Goal: Transaction & Acquisition: Purchase product/service

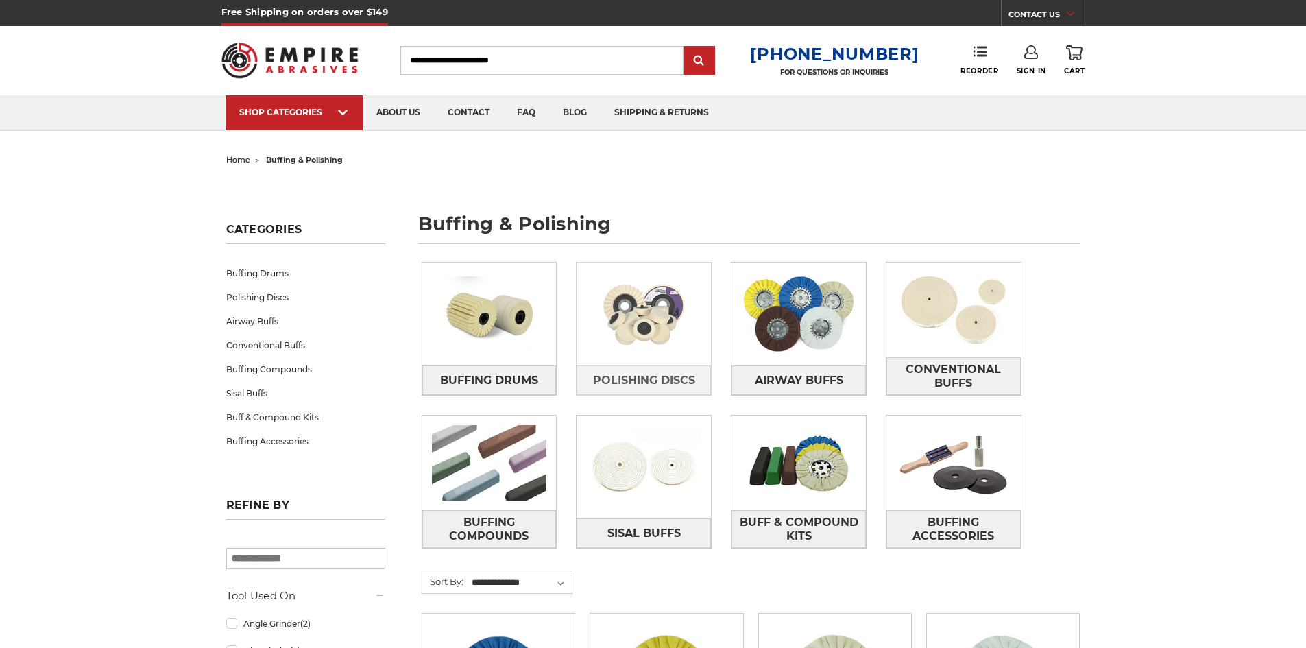
click at [641, 324] on img at bounding box center [644, 314] width 134 height 95
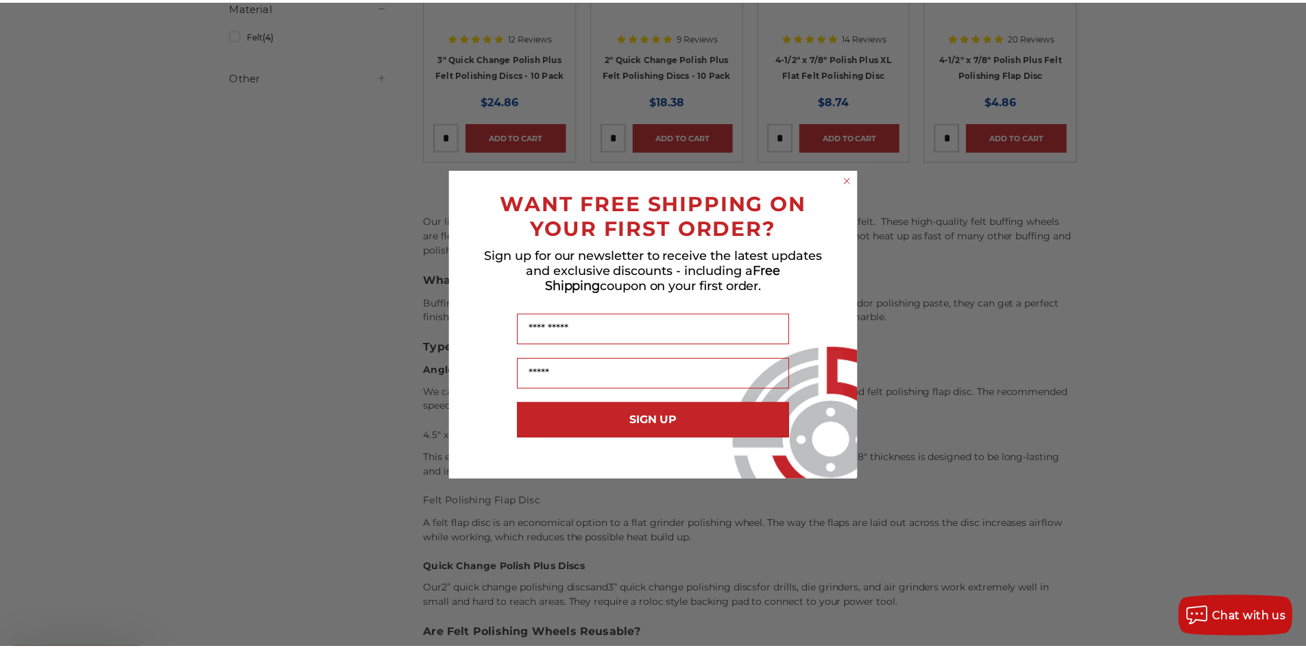
scroll to position [411, 0]
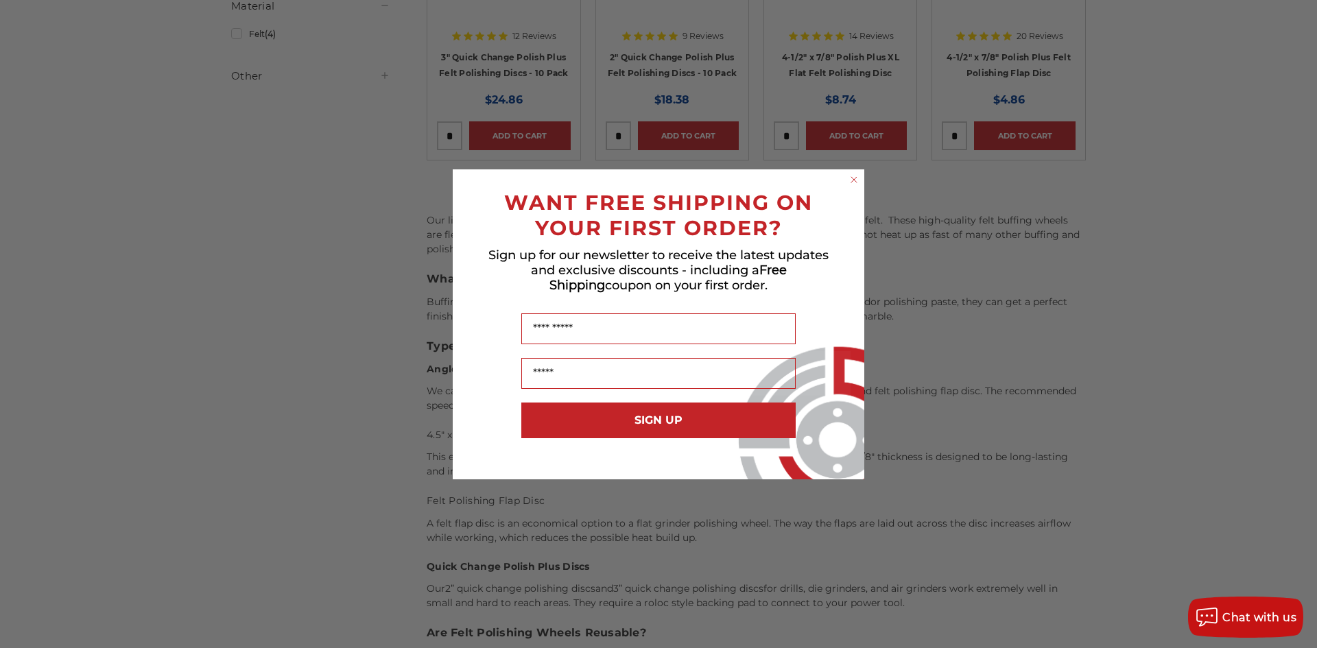
click at [857, 180] on circle "Close dialog" at bounding box center [854, 179] width 13 height 13
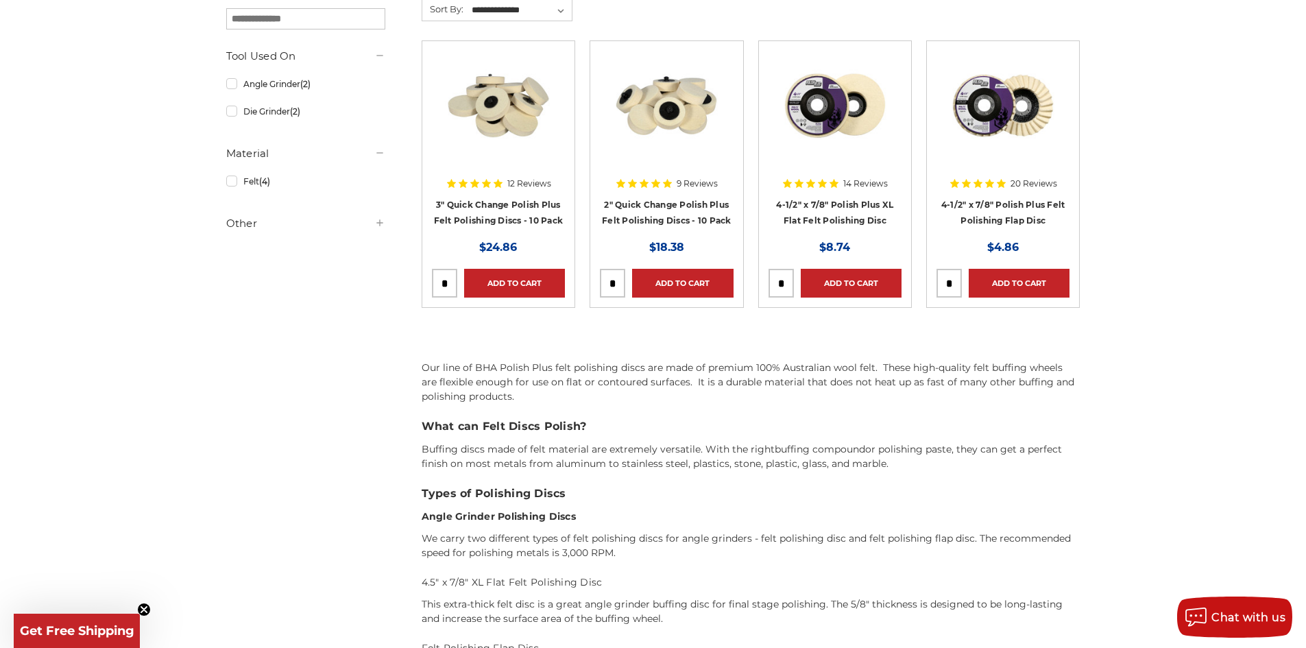
scroll to position [0, 0]
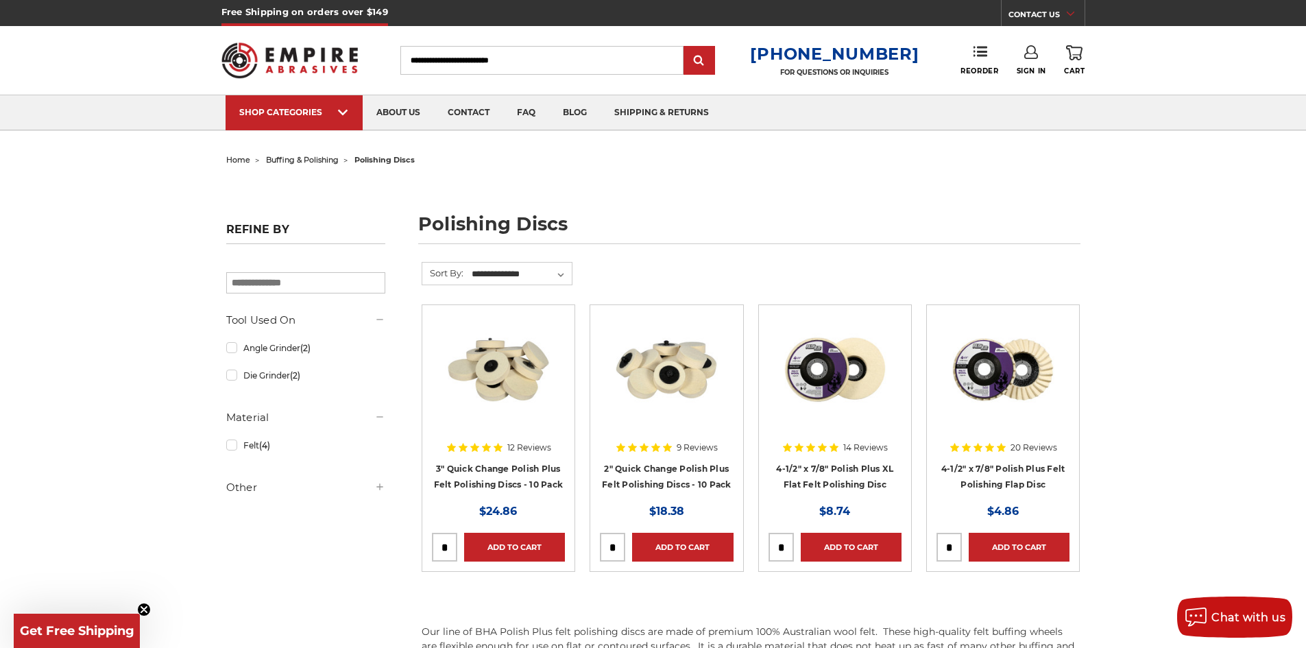
click at [657, 367] on img at bounding box center [667, 370] width 110 height 110
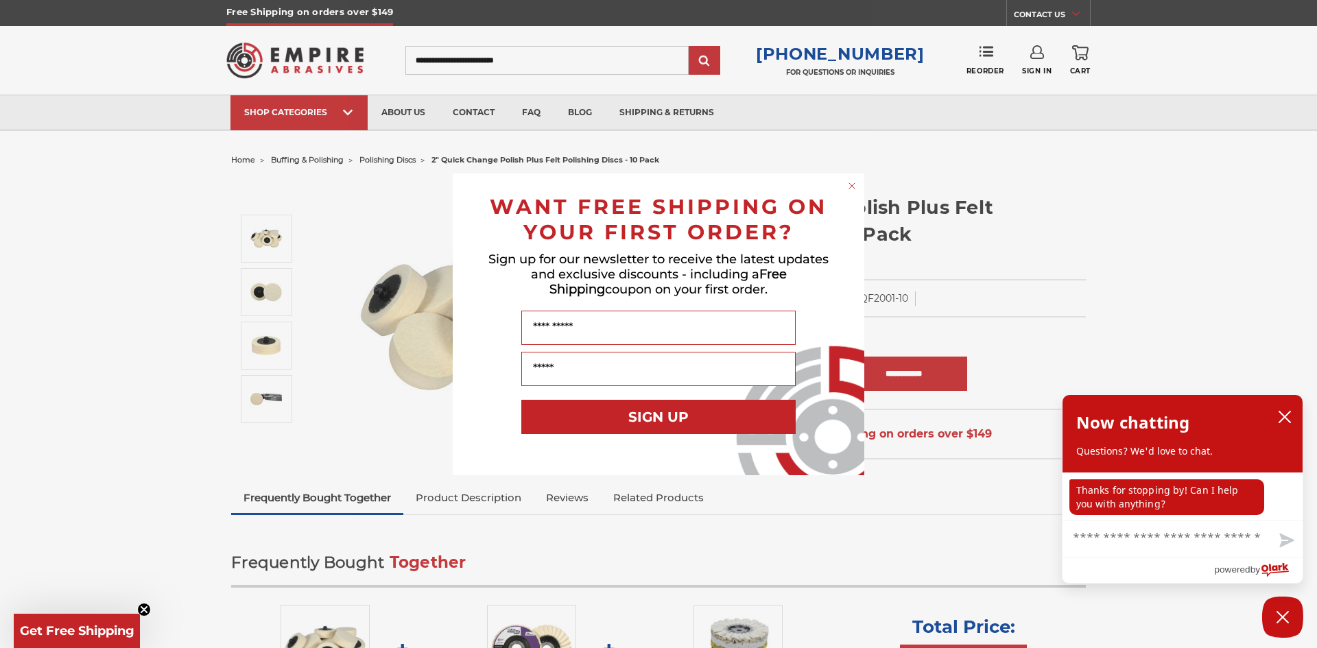
drag, startPoint x: 852, startPoint y: 182, endPoint x: 817, endPoint y: 186, distance: 35.8
click at [852, 183] on circle "Close dialog" at bounding box center [852, 185] width 13 height 13
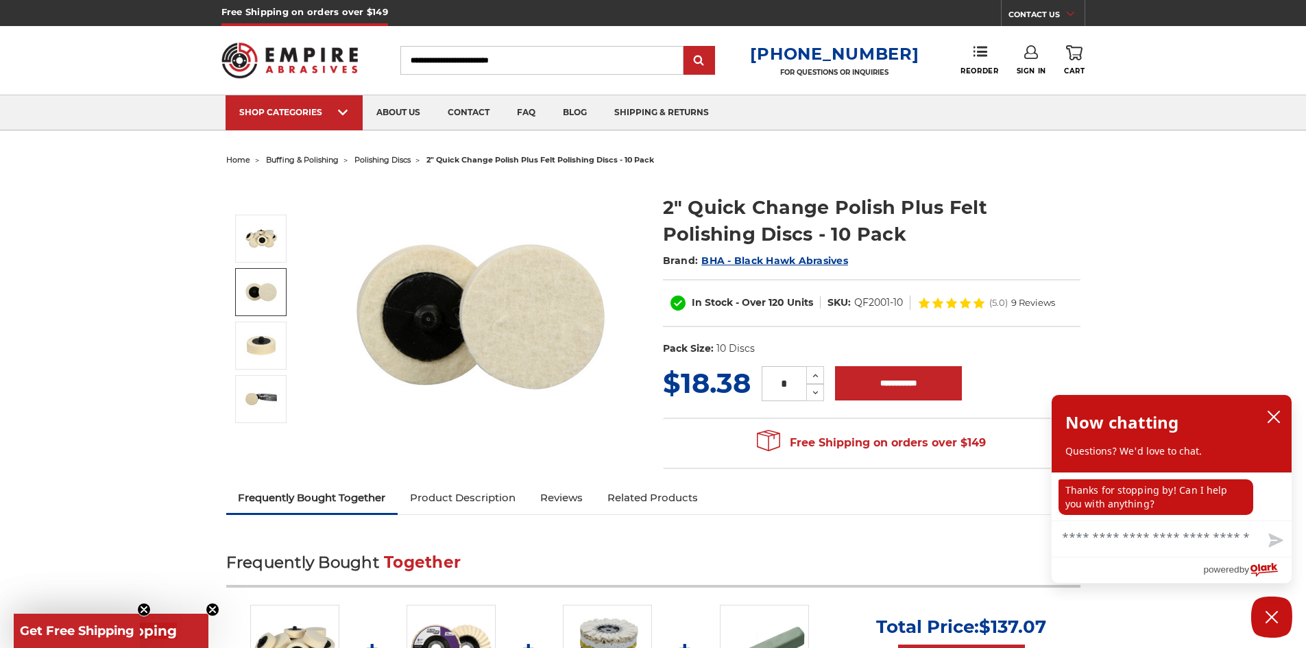
click at [256, 291] on img at bounding box center [261, 292] width 34 height 34
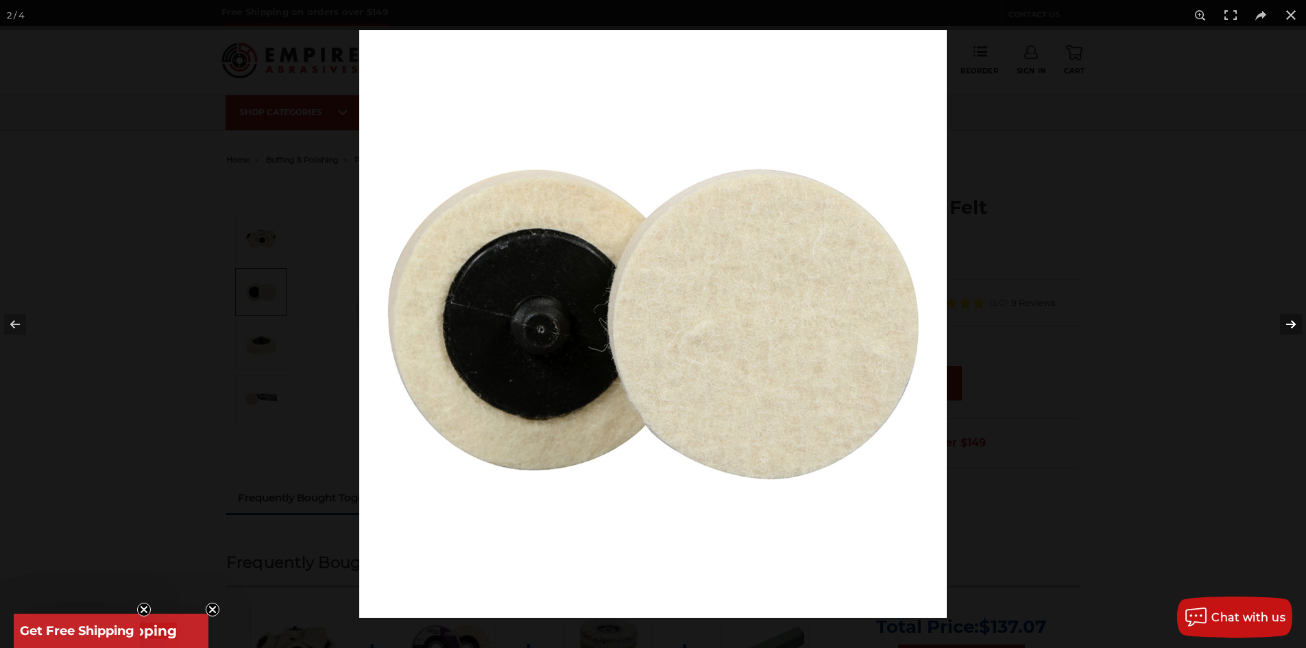
click at [1287, 324] on button at bounding box center [1282, 324] width 48 height 69
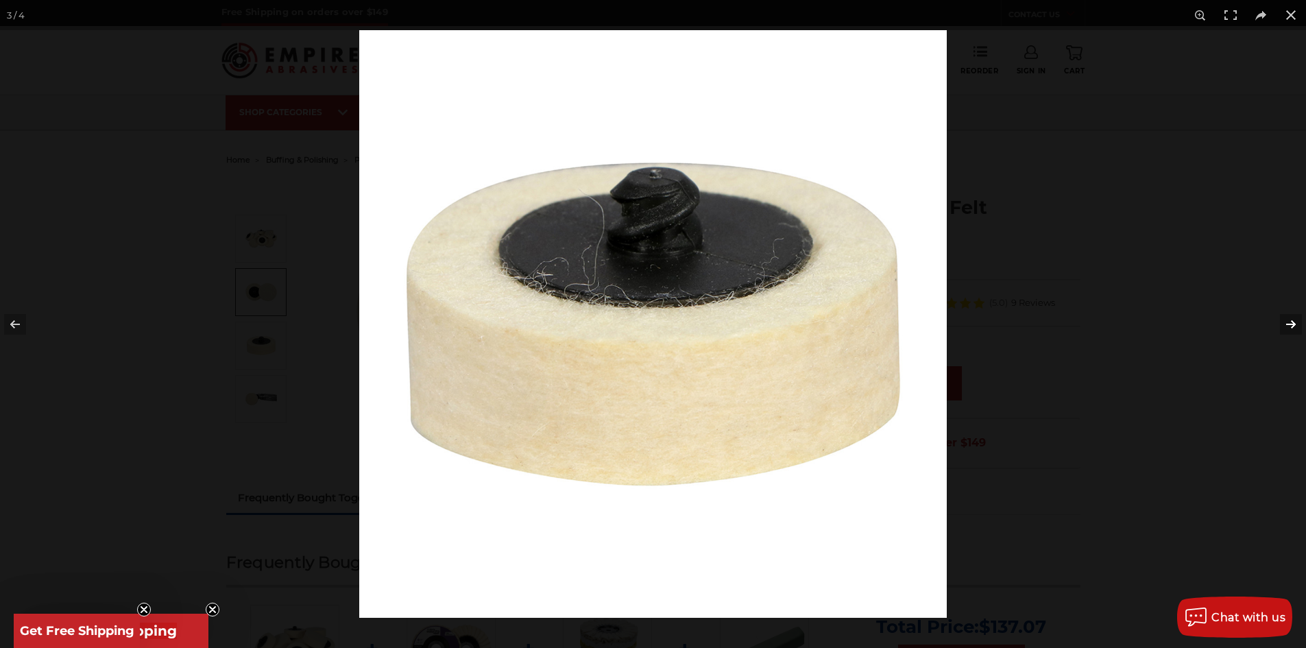
click at [1287, 324] on button at bounding box center [1282, 324] width 48 height 69
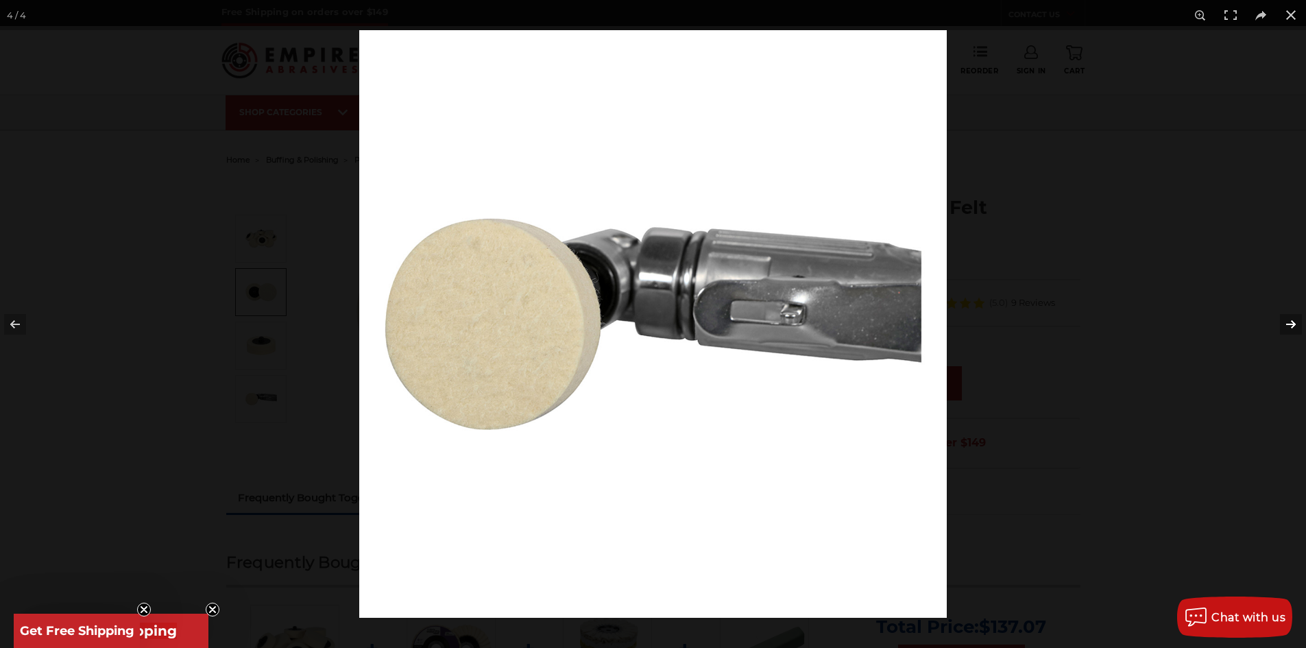
click at [1287, 324] on button at bounding box center [1282, 324] width 48 height 69
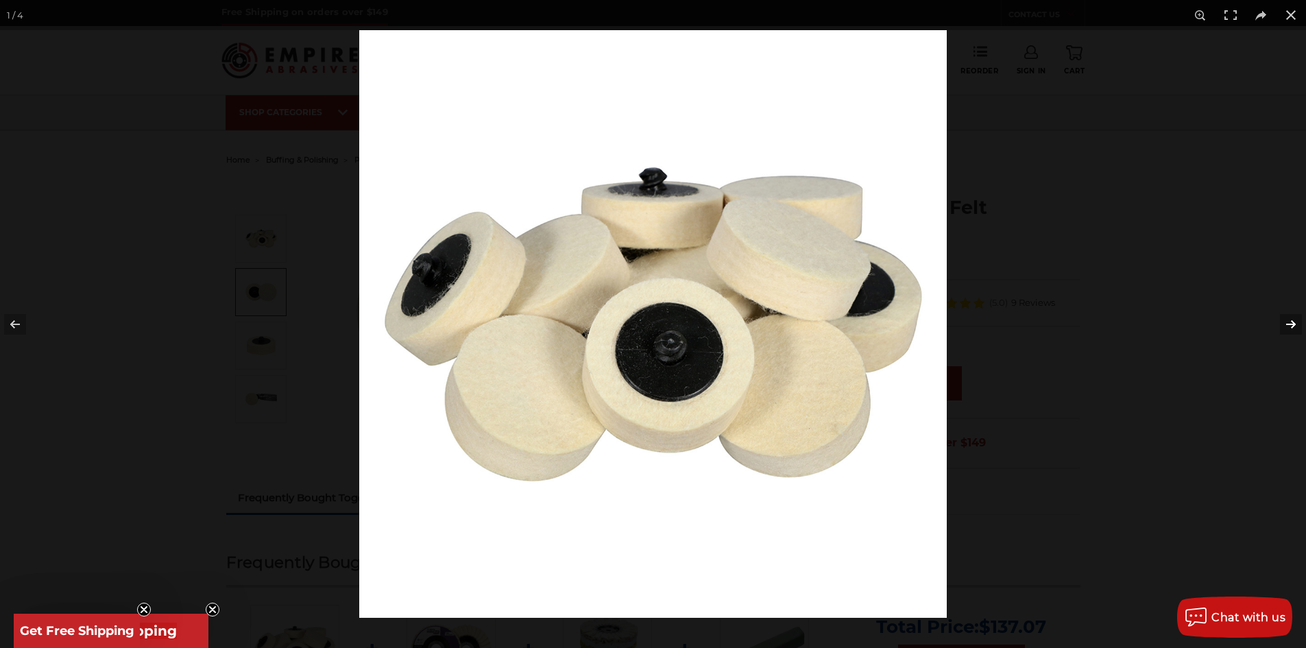
click at [1287, 324] on button at bounding box center [1282, 324] width 48 height 69
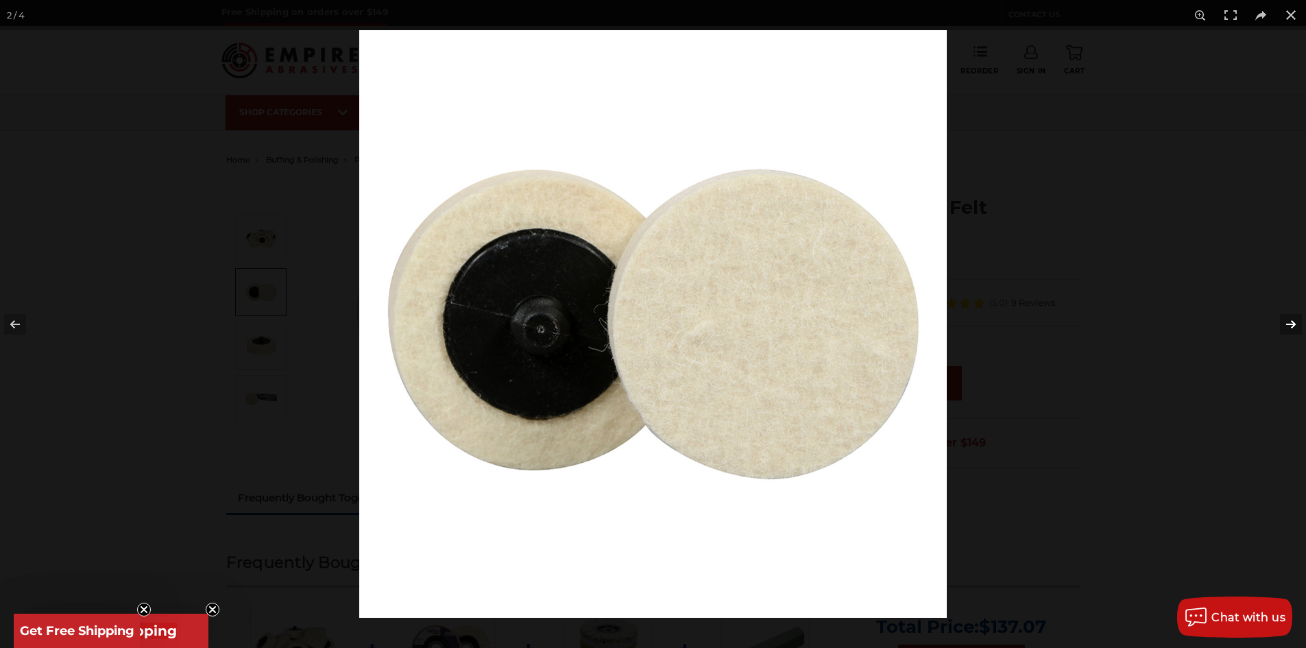
click at [1287, 324] on button at bounding box center [1282, 324] width 48 height 69
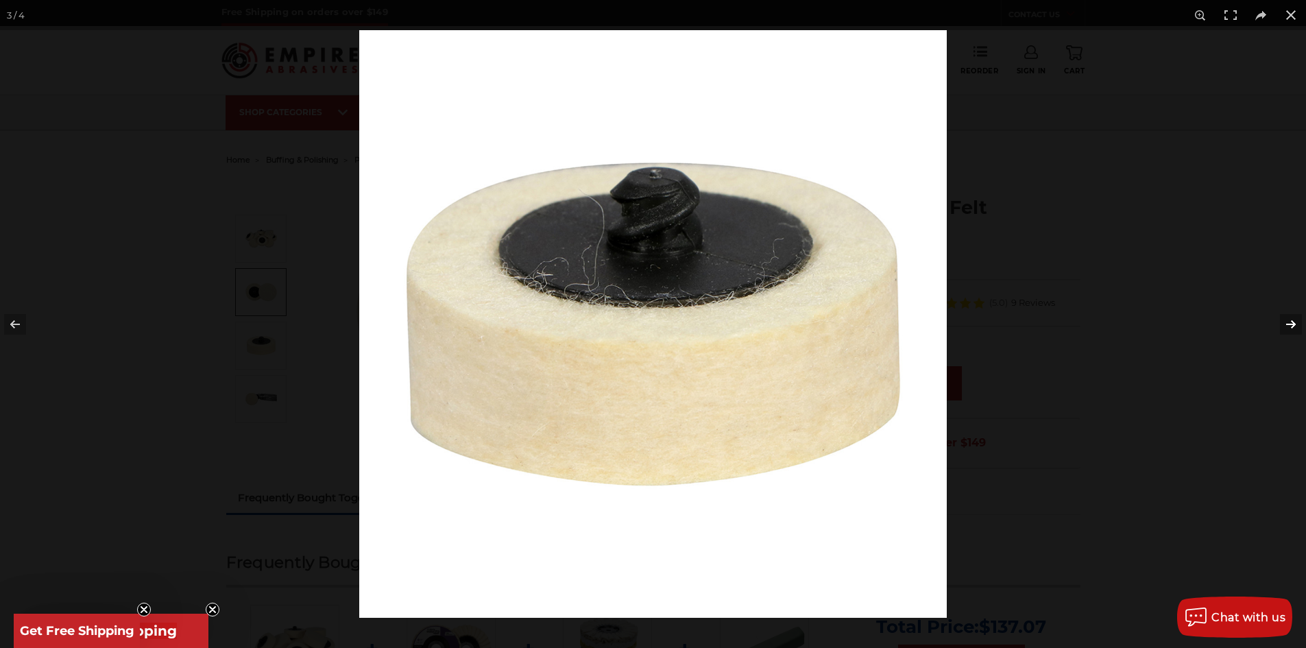
click at [1287, 324] on button at bounding box center [1282, 324] width 48 height 69
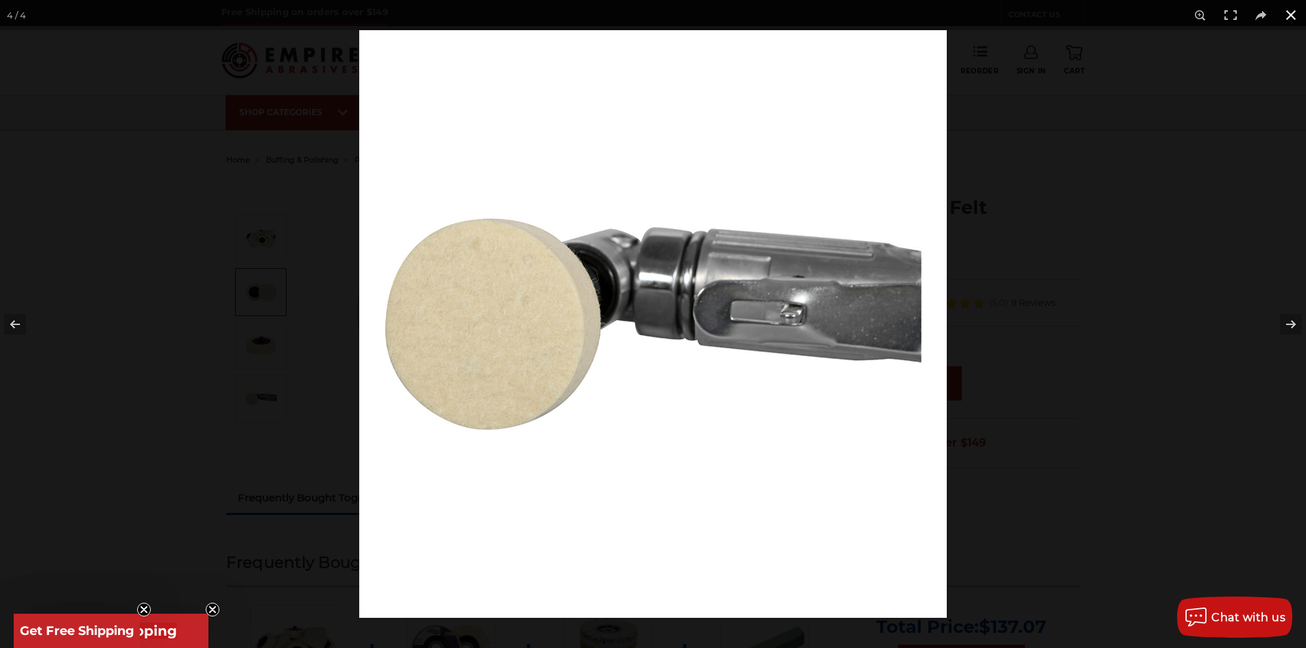
click at [1290, 11] on button at bounding box center [1291, 15] width 30 height 30
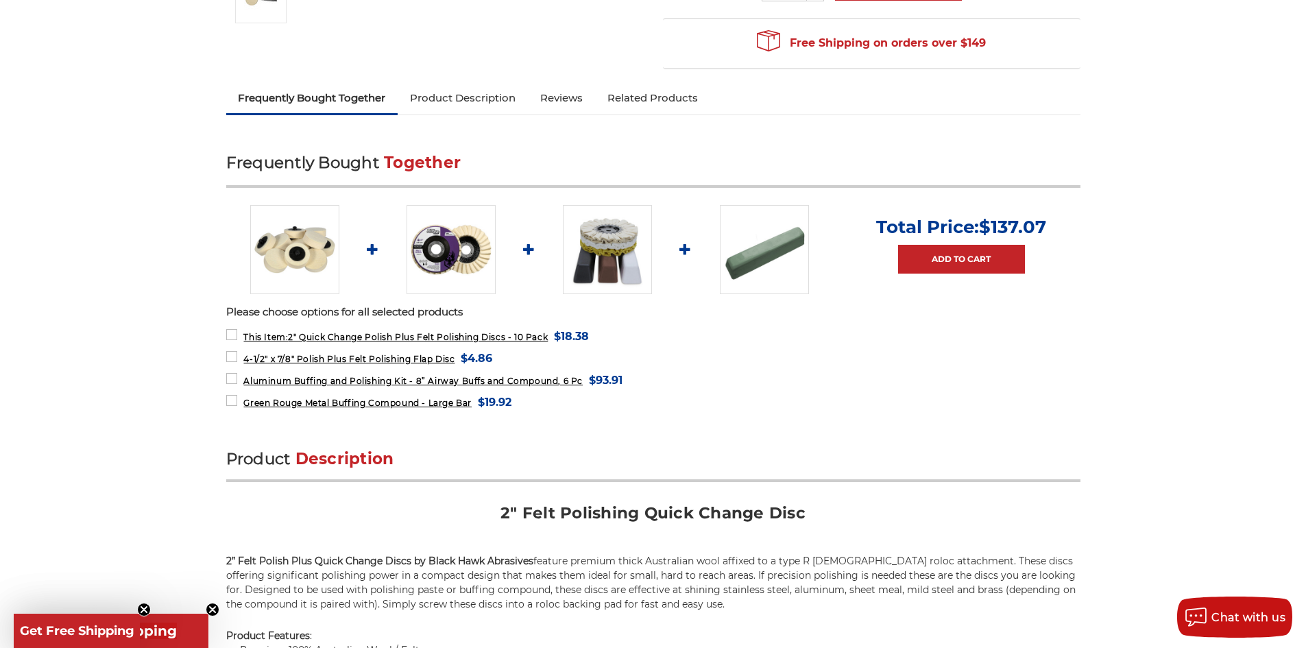
scroll to position [411, 0]
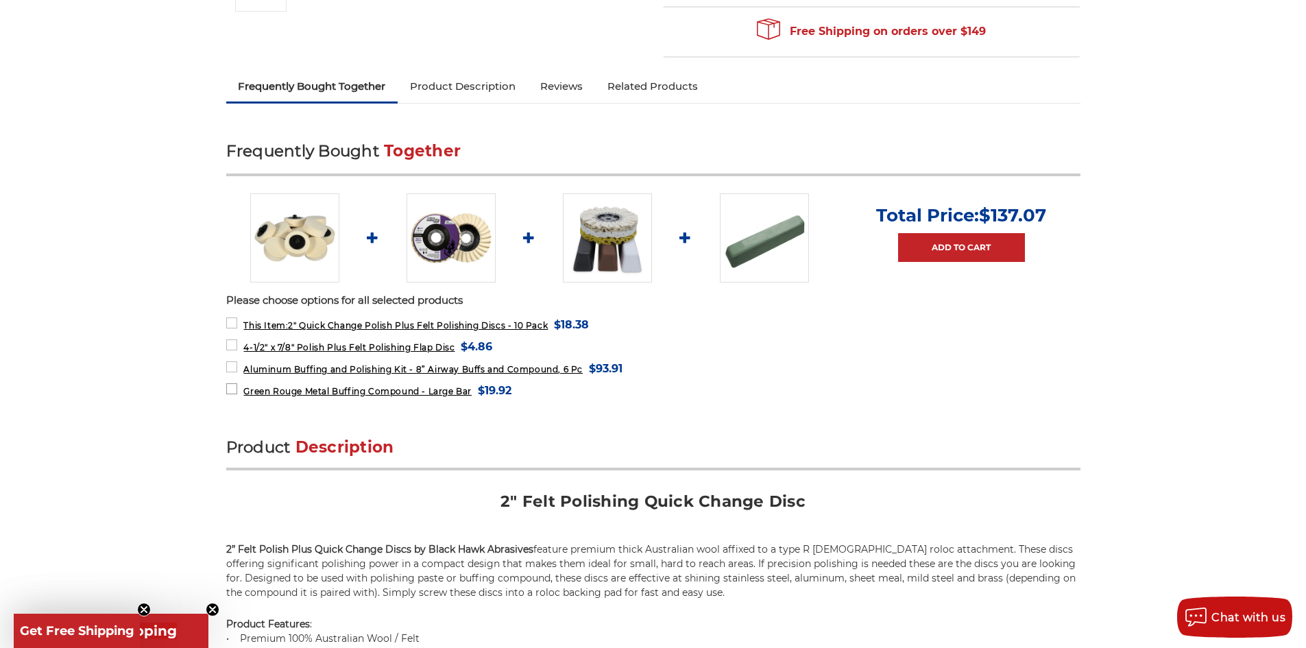
click at [275, 393] on span "Green Rouge Metal Buffing Compound - Large Bar" at bounding box center [357, 391] width 228 height 10
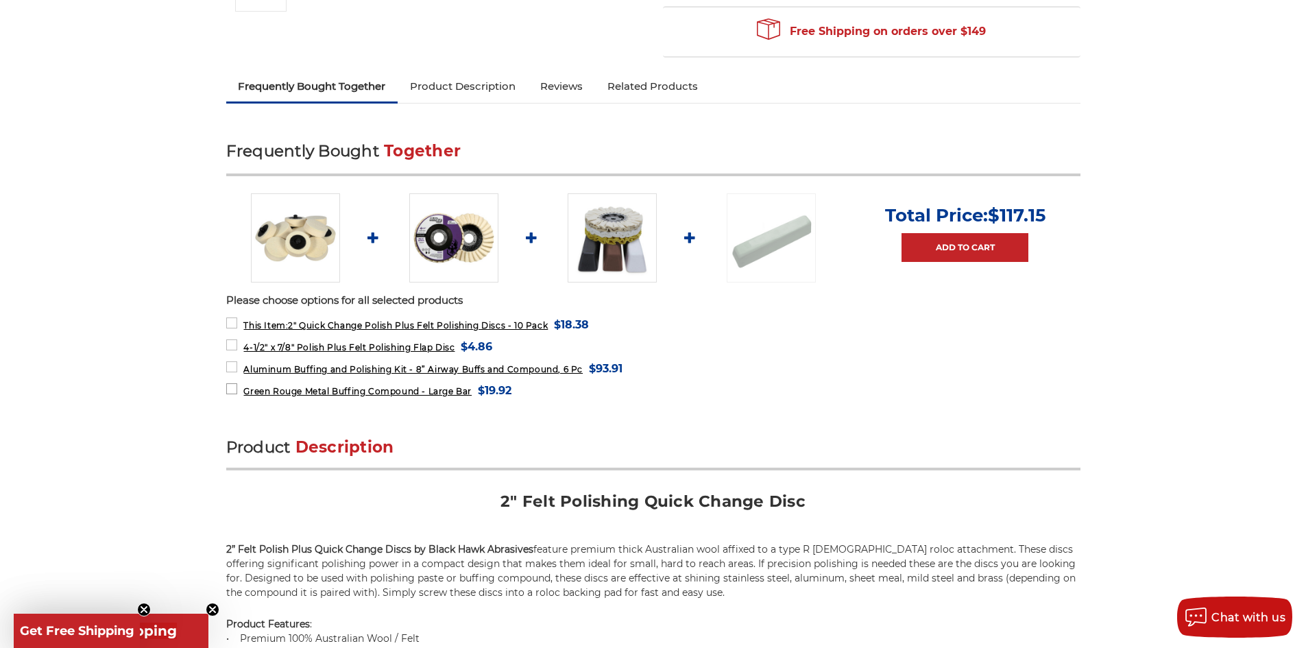
click at [276, 390] on span "Green Rouge Metal Buffing Compound - Large Bar" at bounding box center [357, 391] width 228 height 10
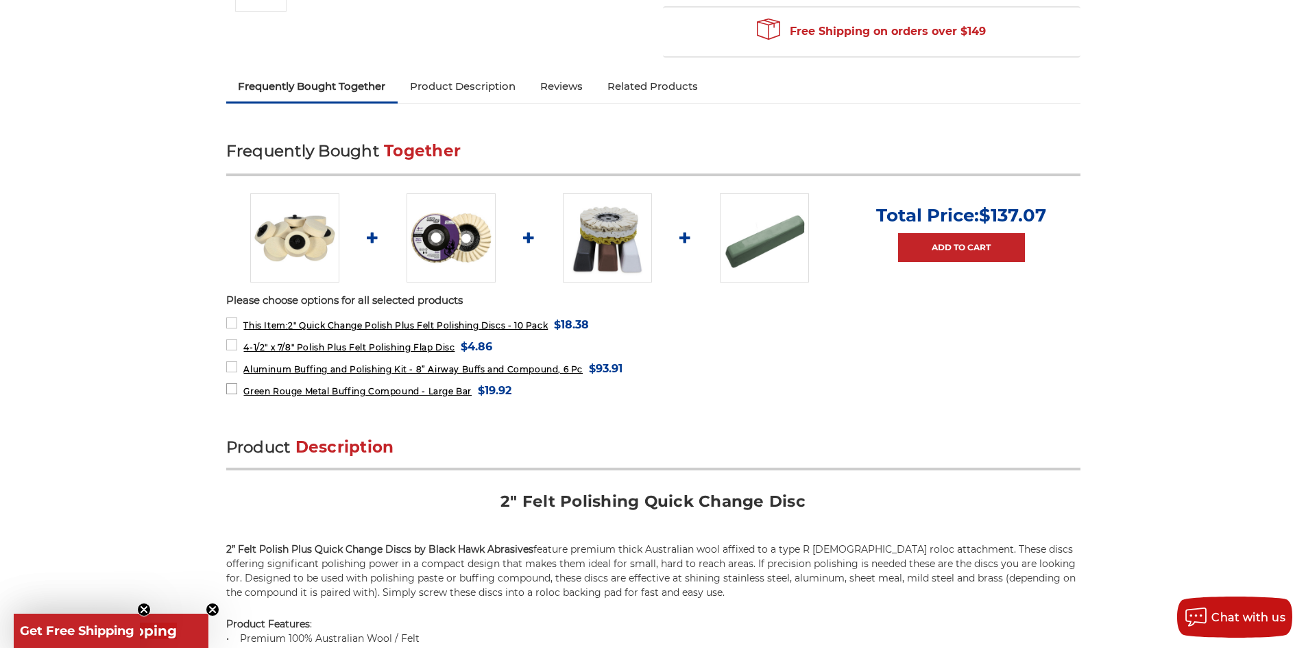
click at [276, 390] on span "Green Rouge Metal Buffing Compound - Large Bar" at bounding box center [357, 391] width 228 height 10
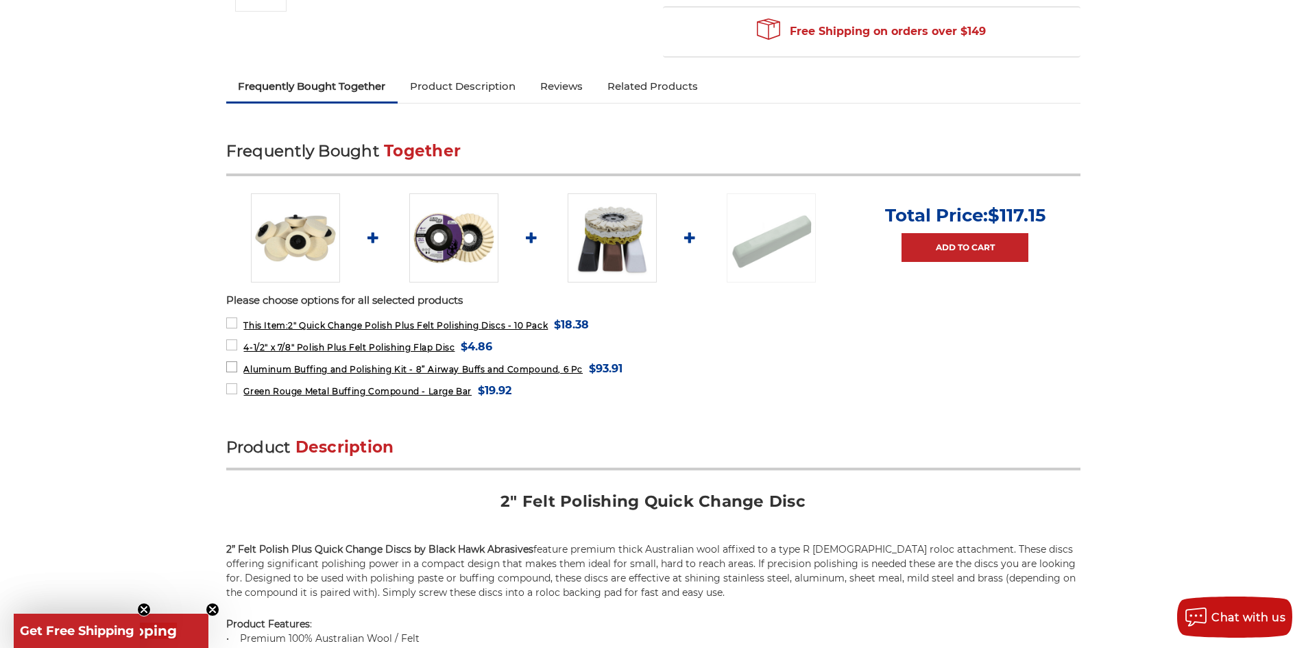
click at [232, 363] on label "Aluminum Buffing and Polishing Kit - 8” Airway Buffs and Compound, 6 Pc MSRP: W…" at bounding box center [424, 368] width 397 height 19
click at [231, 344] on label "4-1/2" x 7/8" Polish Plus Felt Polishing Flap Disc MSRP: Was: Now: $4.86 (You s…" at bounding box center [359, 346] width 267 height 19
click at [232, 322] on label "This Item: 2" Quick Change Polish Plus Felt Polishing Discs - 10 Pack MSRP: Was…" at bounding box center [407, 324] width 363 height 19
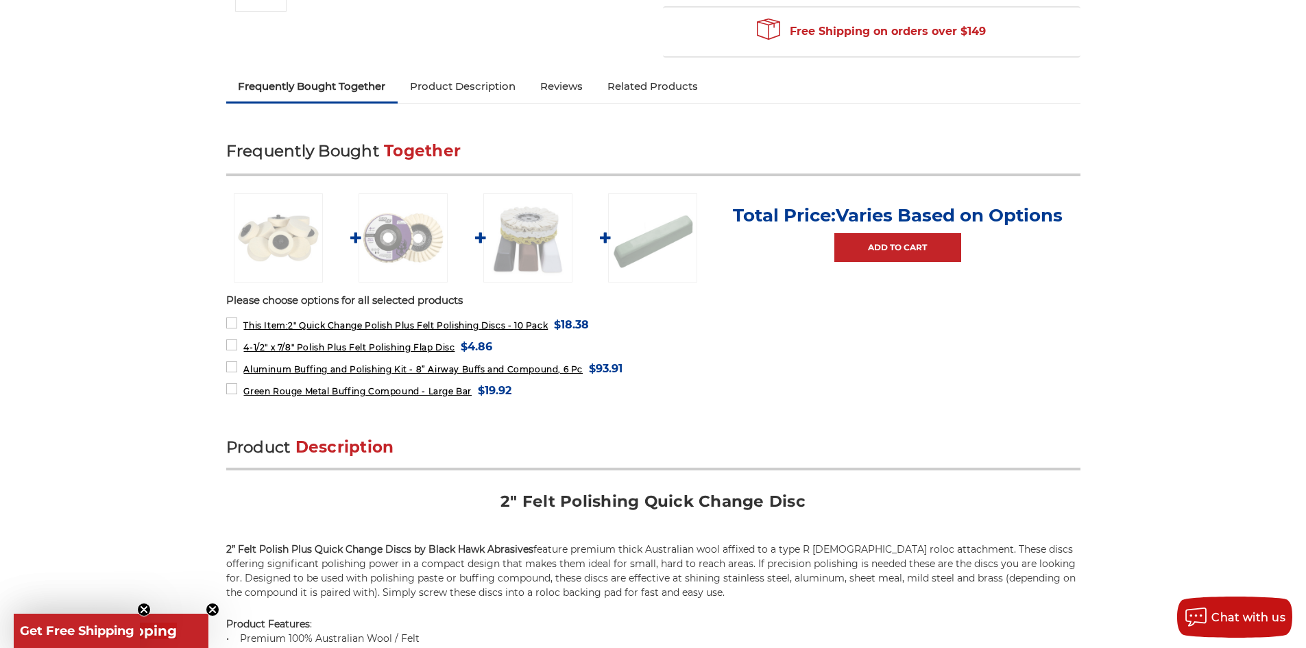
click at [651, 228] on img at bounding box center [652, 237] width 89 height 89
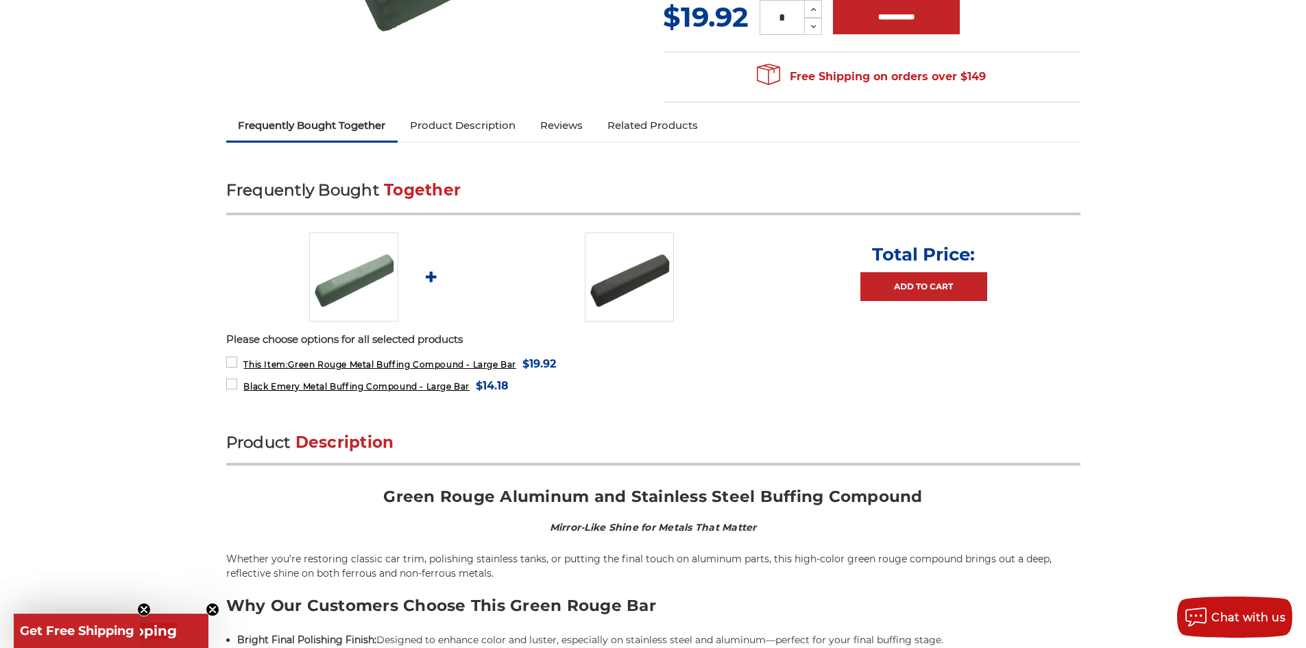
scroll to position [411, 0]
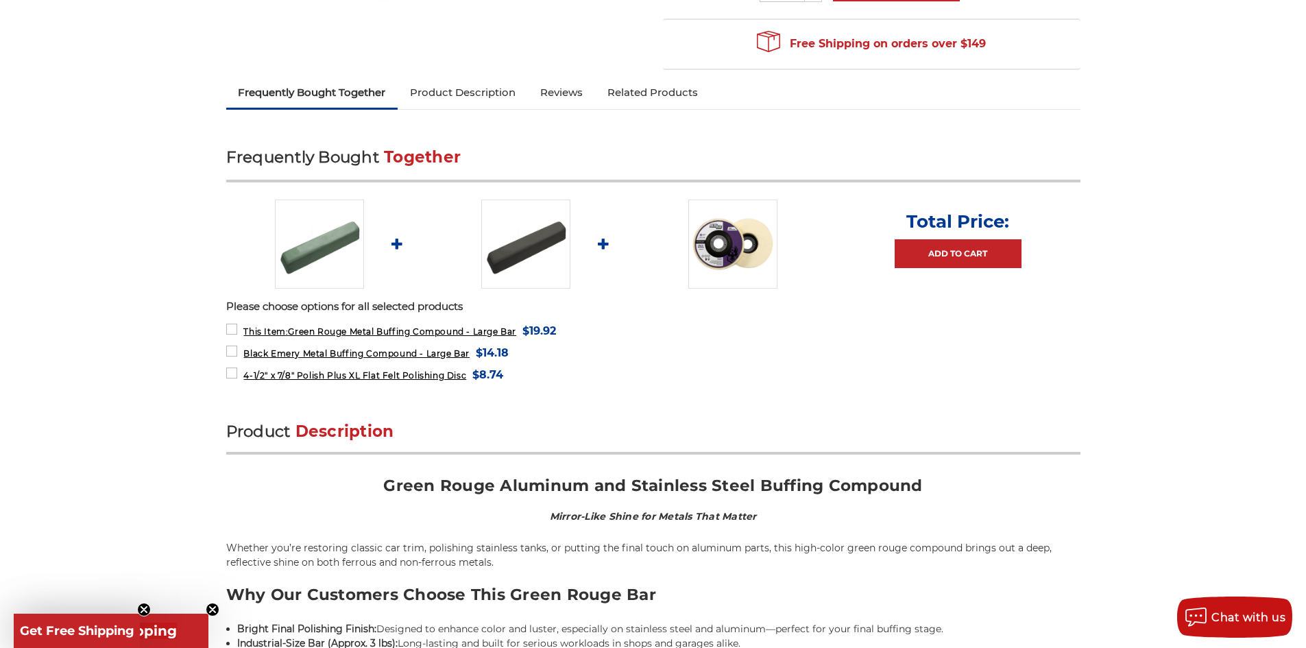
click at [457, 97] on link "Product Description" at bounding box center [463, 92] width 130 height 30
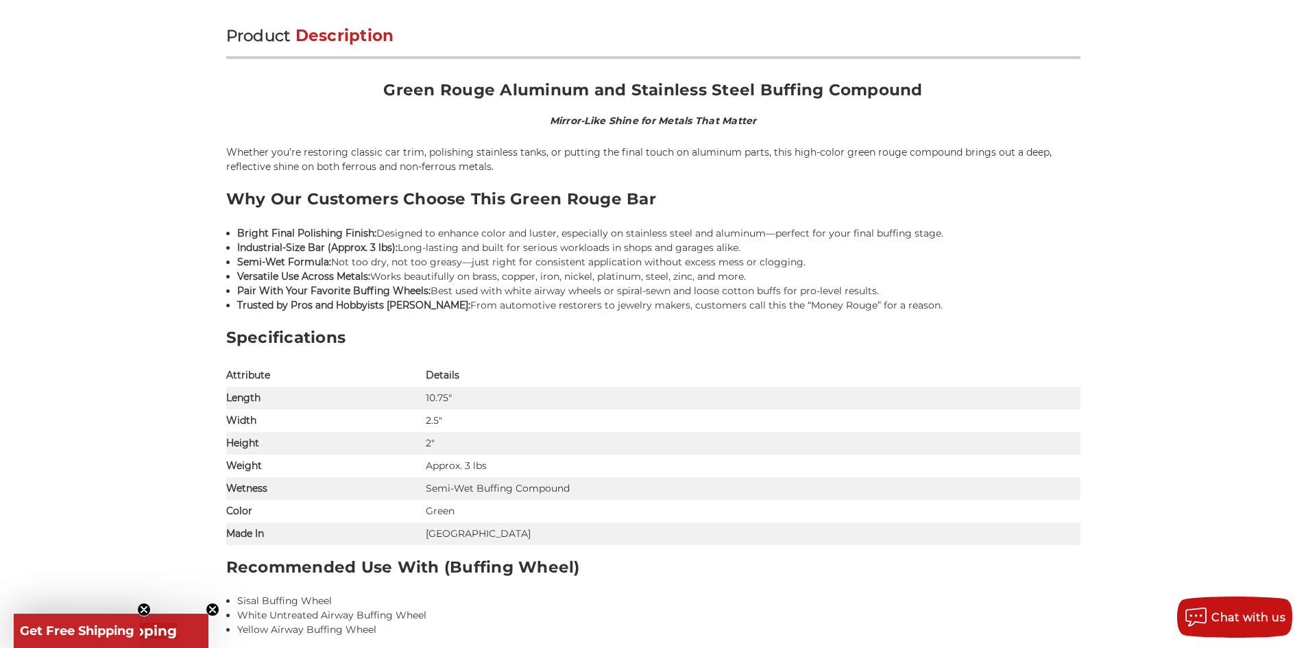
scroll to position [703, 0]
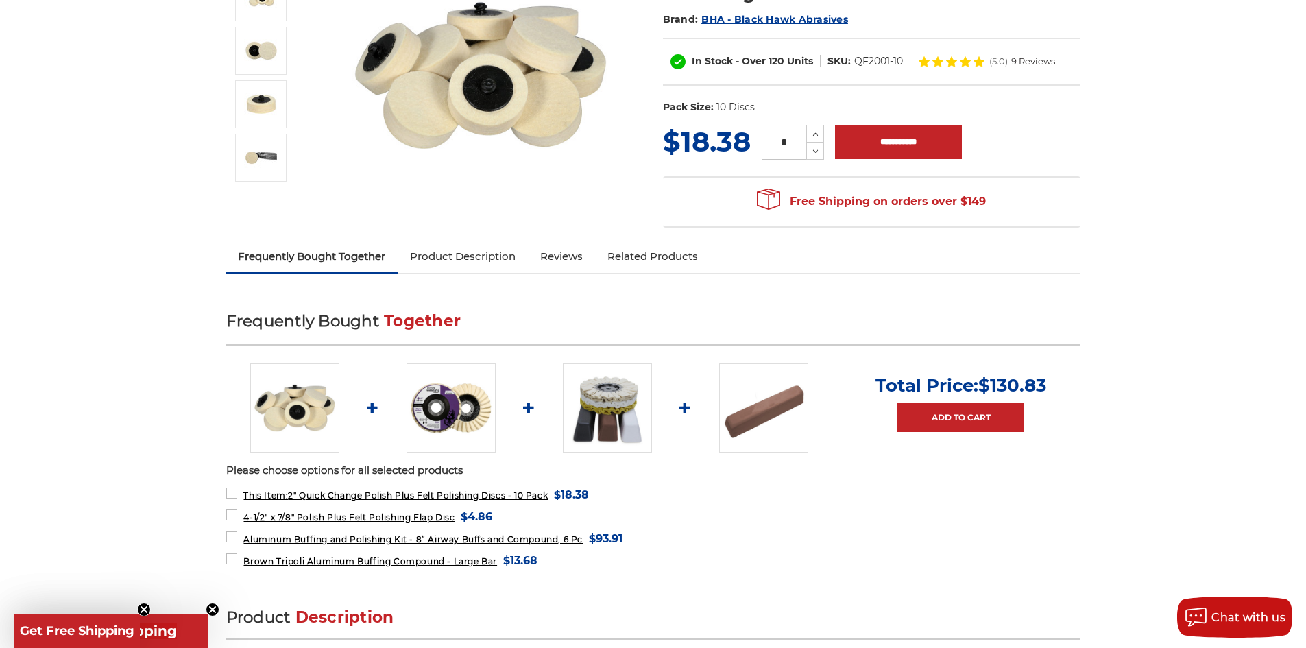
scroll to position [274, 0]
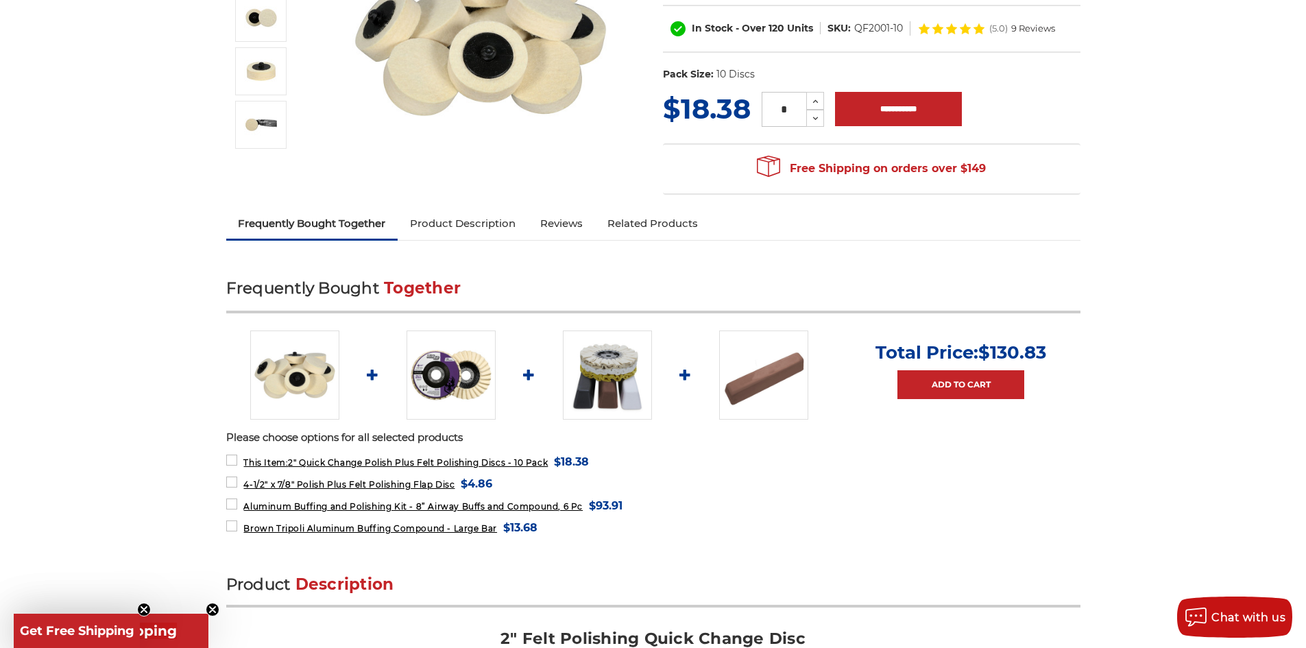
click at [475, 228] on link "Product Description" at bounding box center [463, 223] width 130 height 30
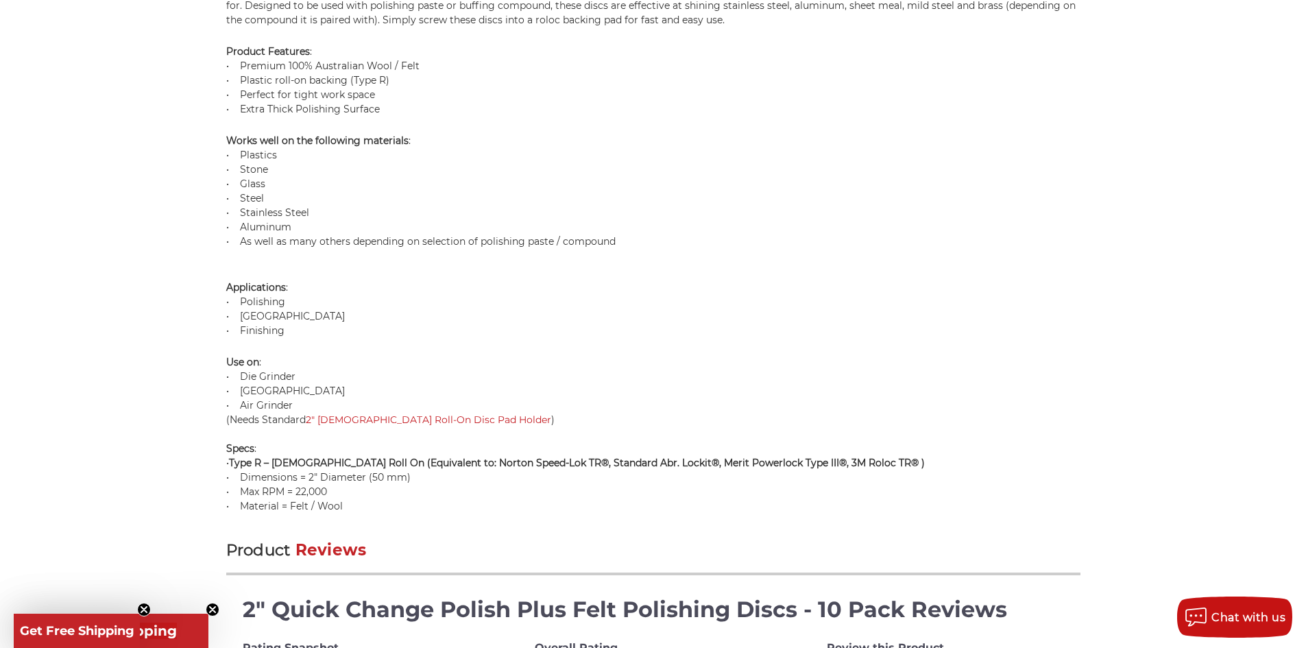
scroll to position [1108, 0]
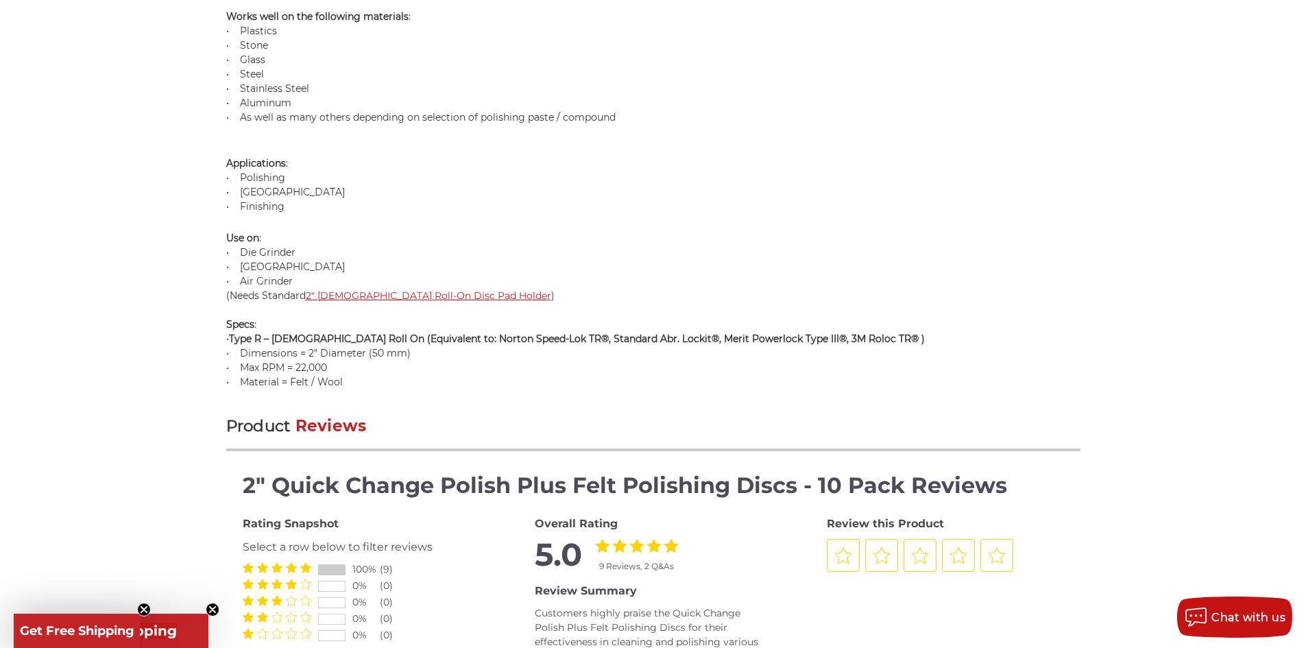
click at [398, 295] on link "2" Female Roll-On Disc Pad Holder" at bounding box center [429, 295] width 246 height 12
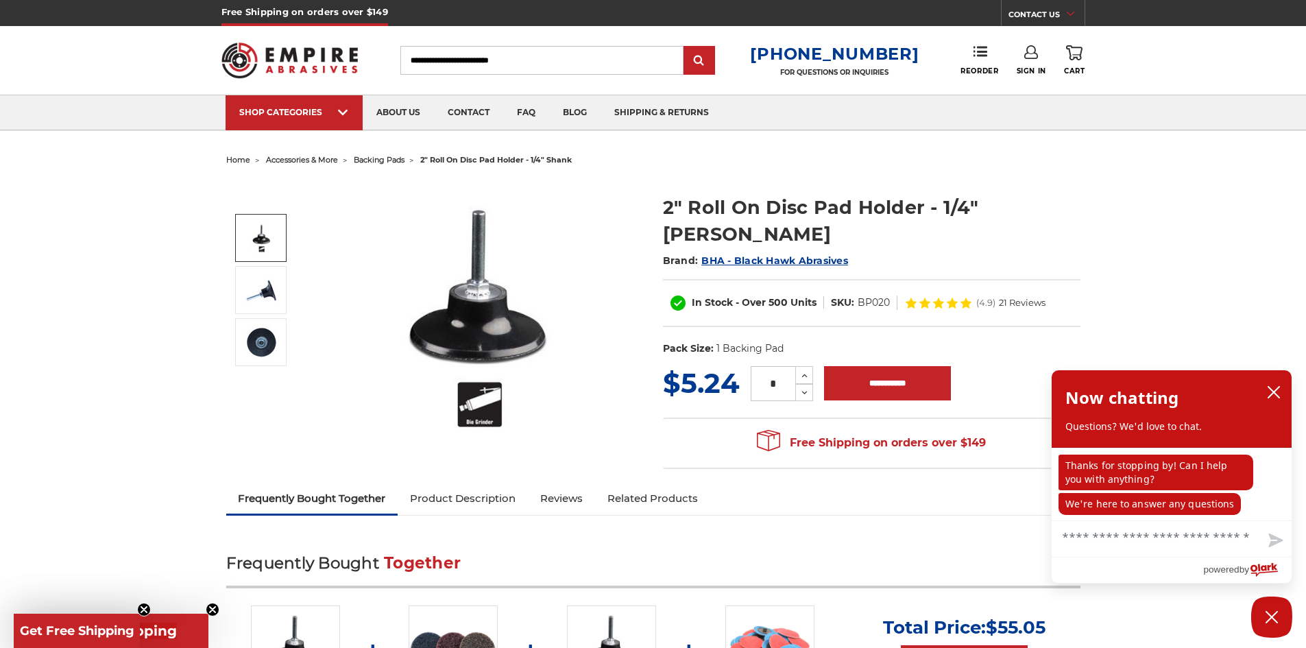
click at [262, 232] on img at bounding box center [261, 238] width 34 height 34
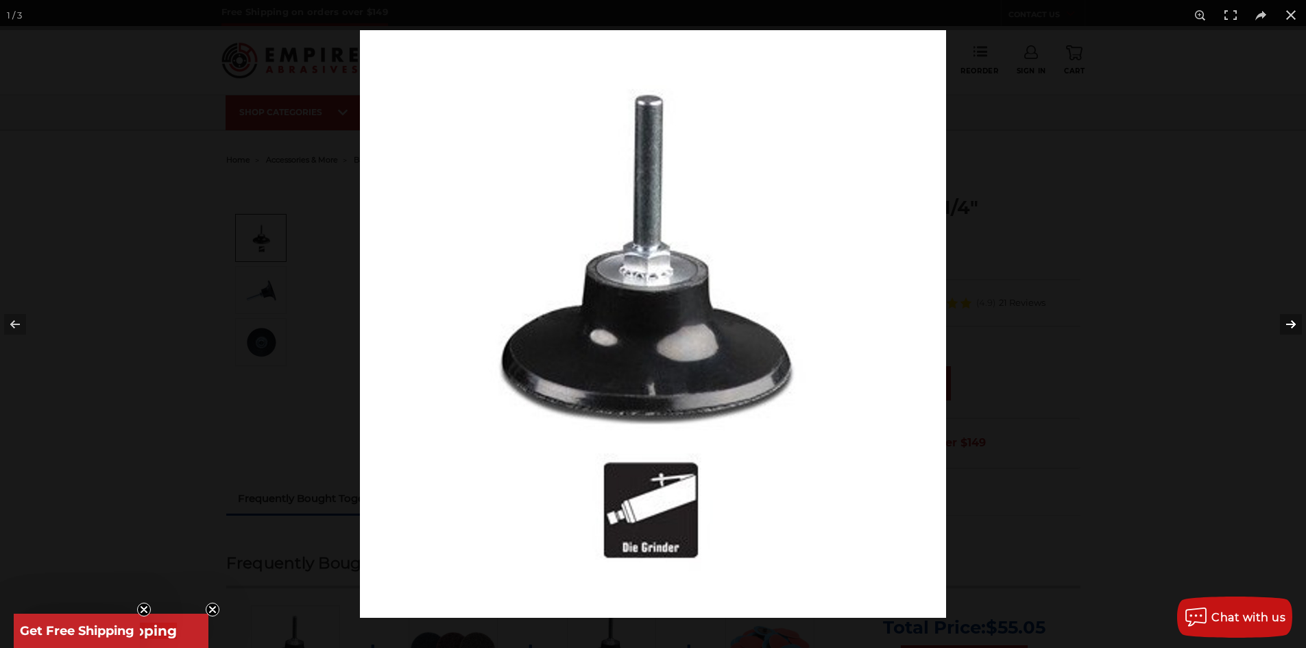
click at [1287, 323] on button at bounding box center [1282, 324] width 48 height 69
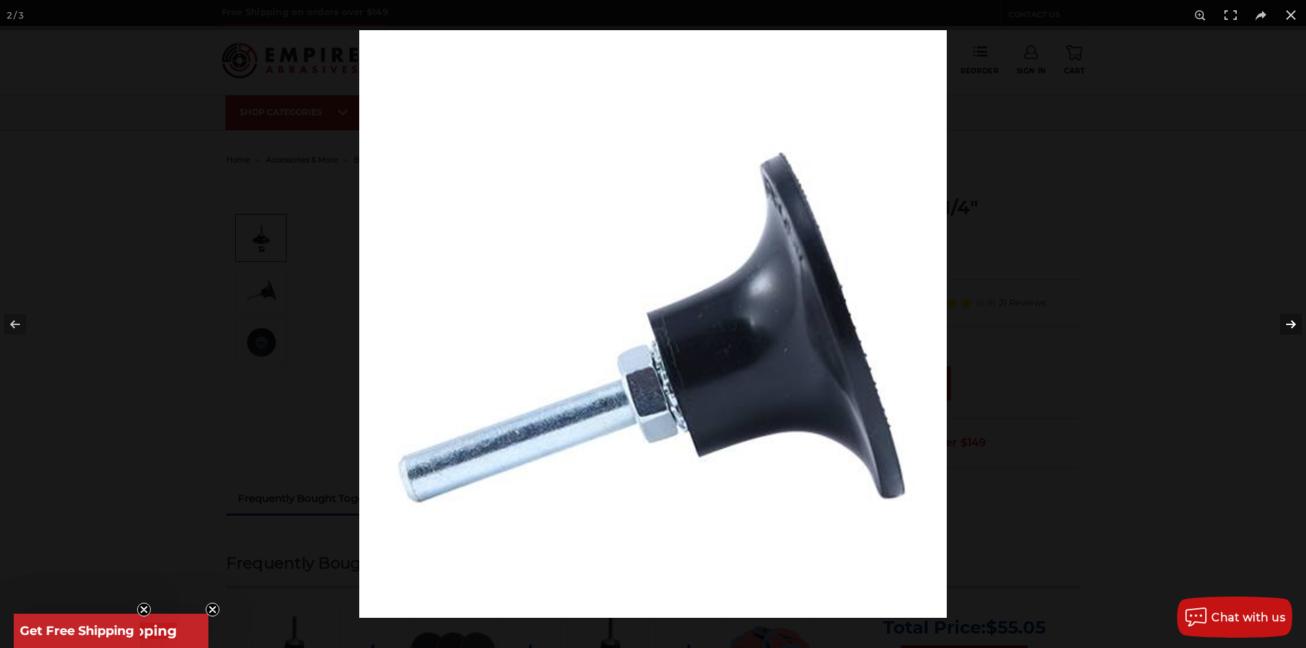
click at [1288, 324] on button at bounding box center [1282, 324] width 48 height 69
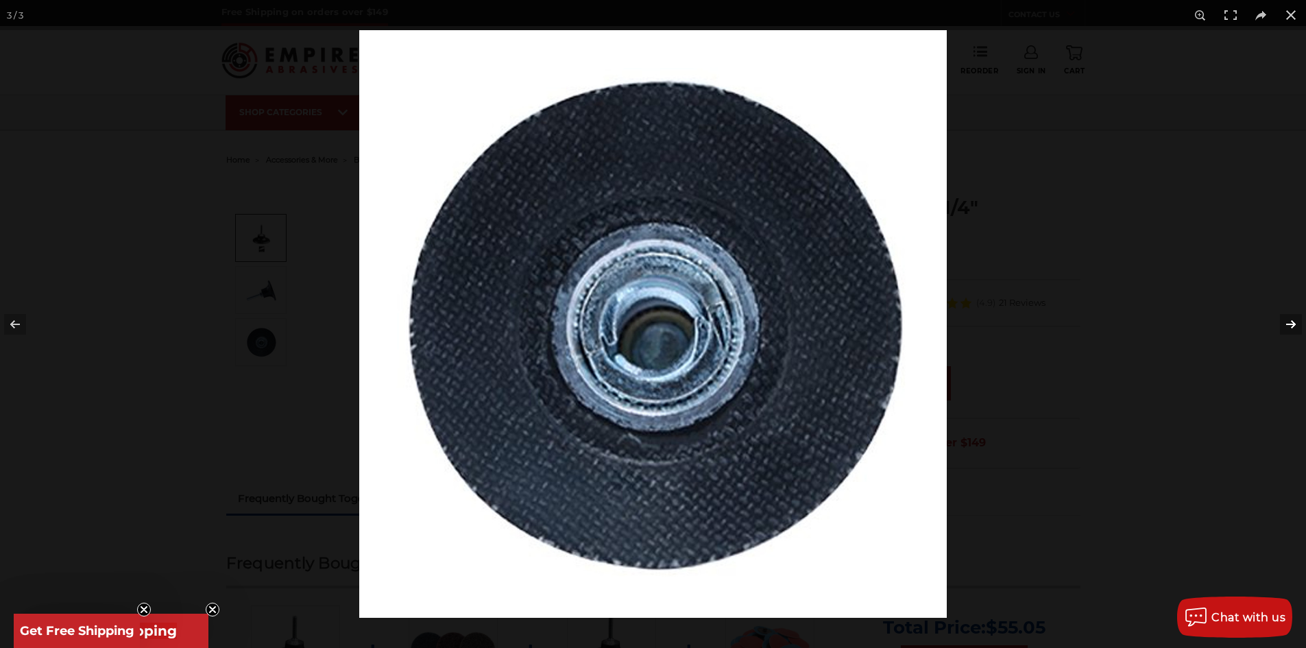
click at [1288, 324] on button at bounding box center [1282, 324] width 48 height 69
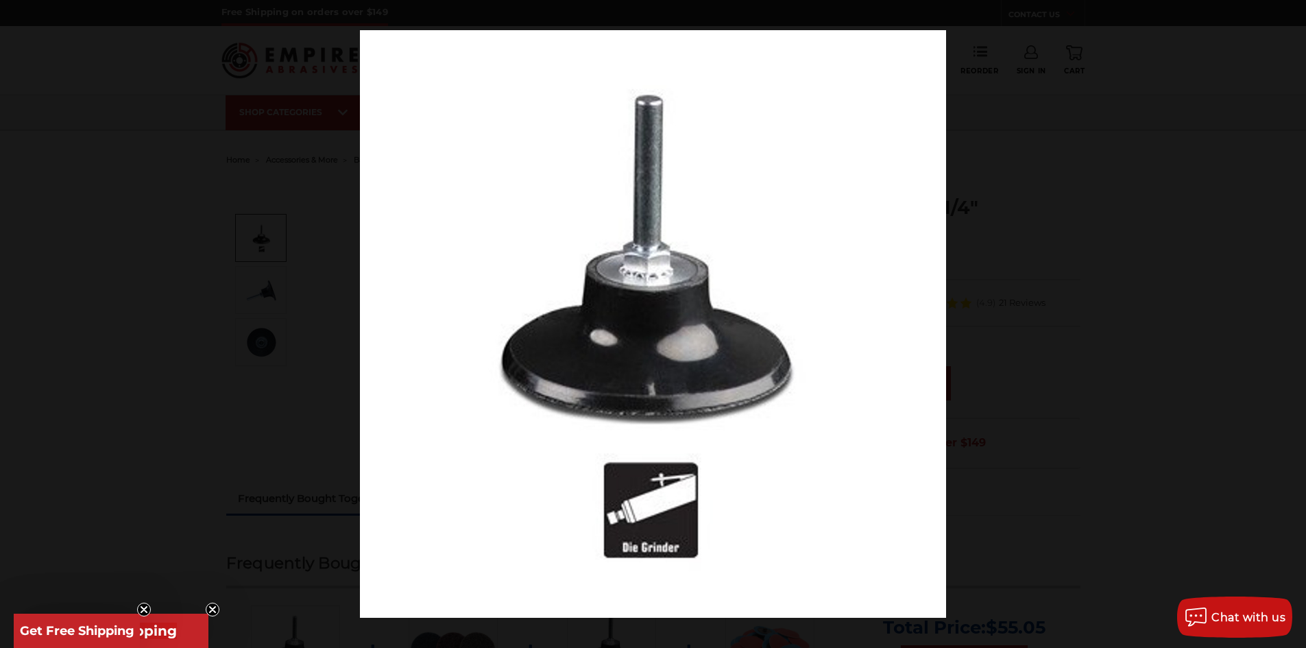
click at [1288, 324] on button at bounding box center [1282, 324] width 48 height 69
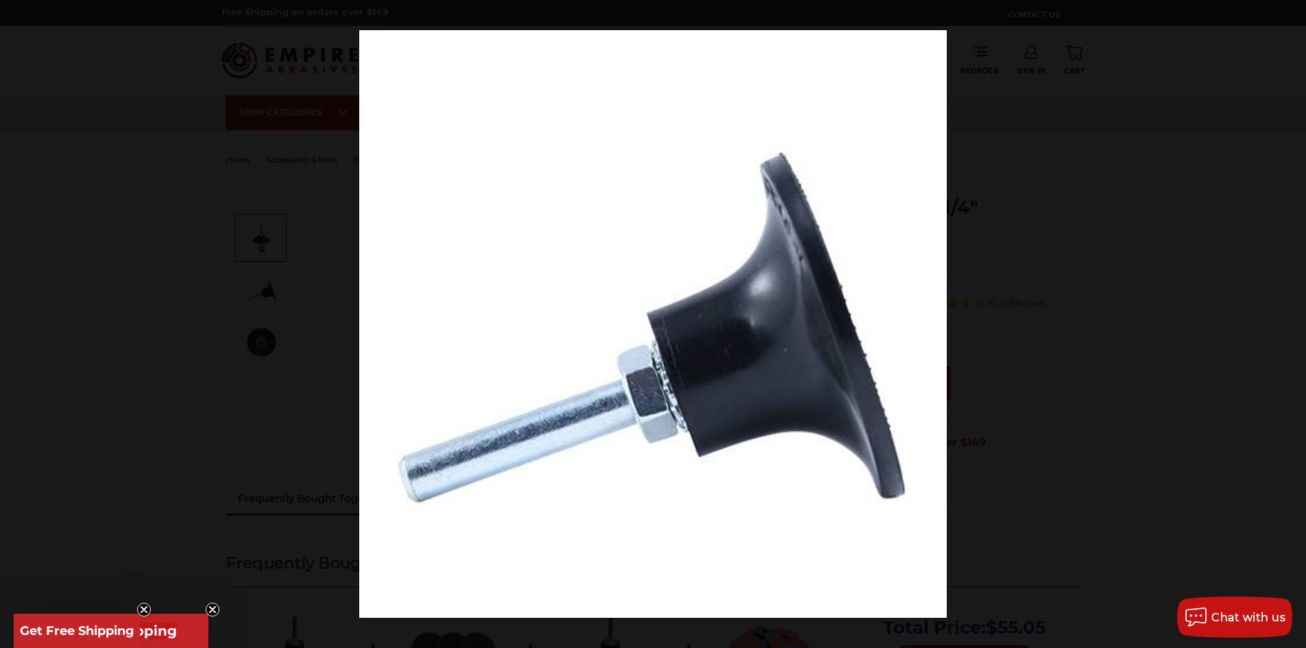
click at [1288, 324] on button at bounding box center [1282, 324] width 48 height 69
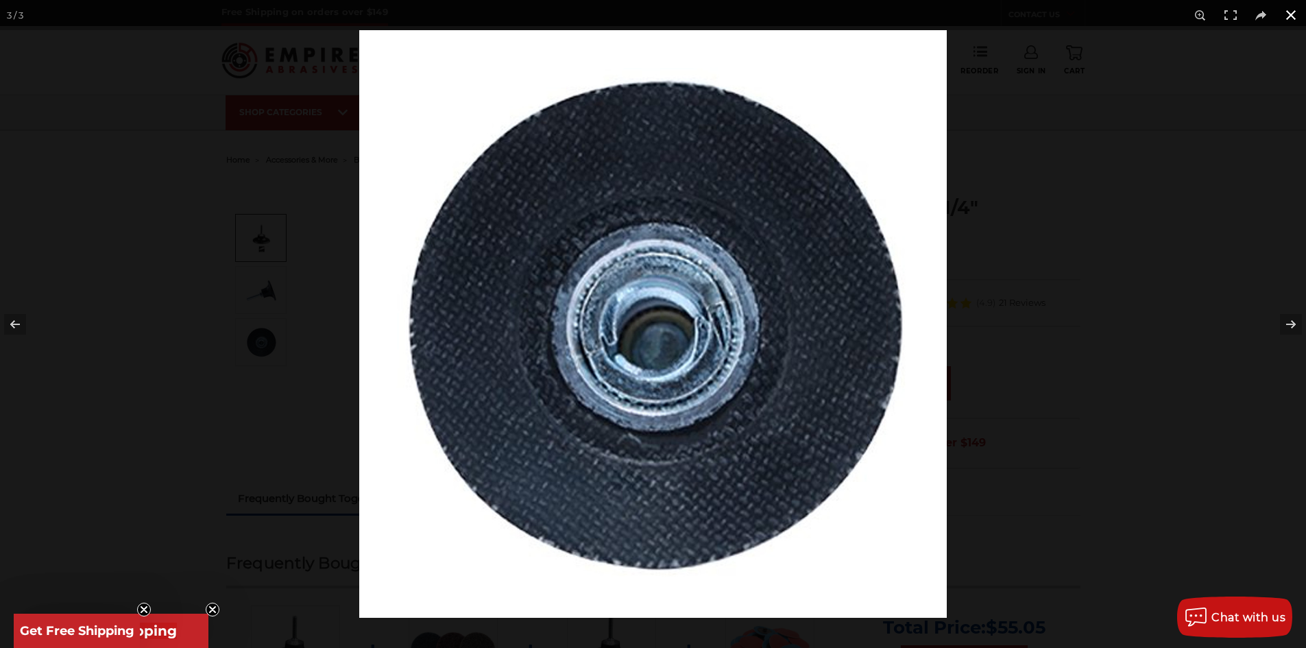
click at [1288, 16] on button at bounding box center [1291, 15] width 30 height 30
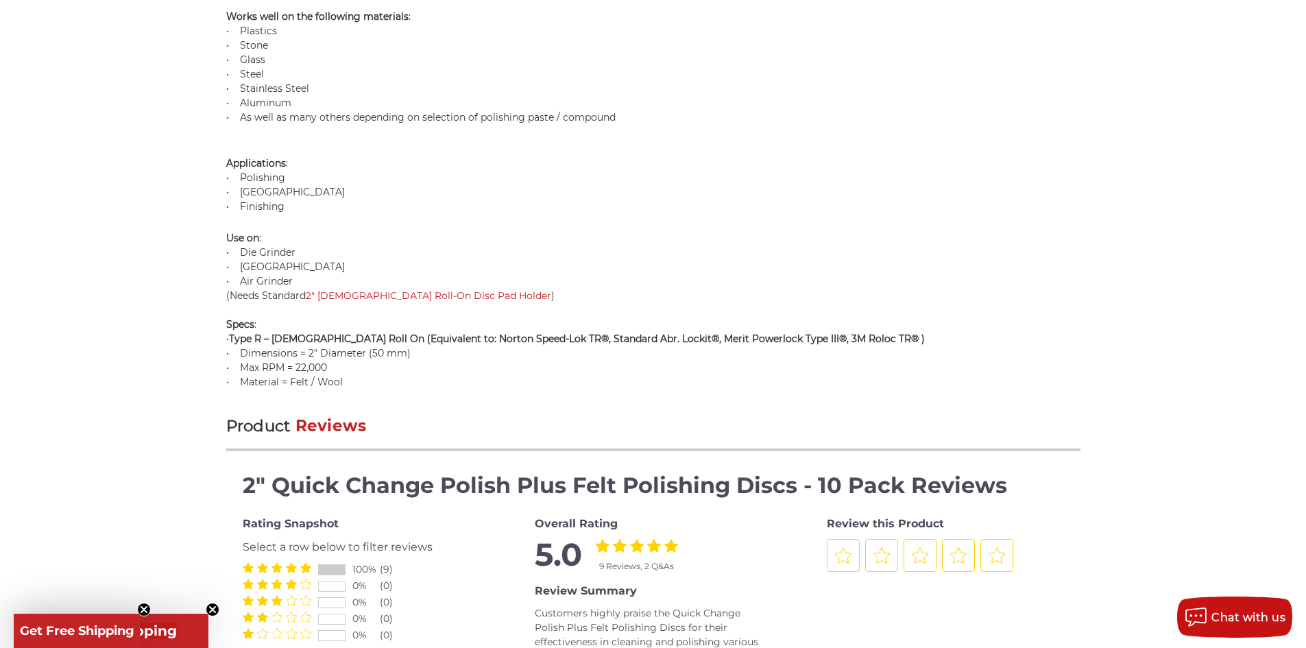
scroll to position [1102, 0]
click at [372, 298] on link "2" [DEMOGRAPHIC_DATA] Roll-On Disc Pad Holder" at bounding box center [429, 295] width 246 height 12
